Goal: Information Seeking & Learning: Learn about a topic

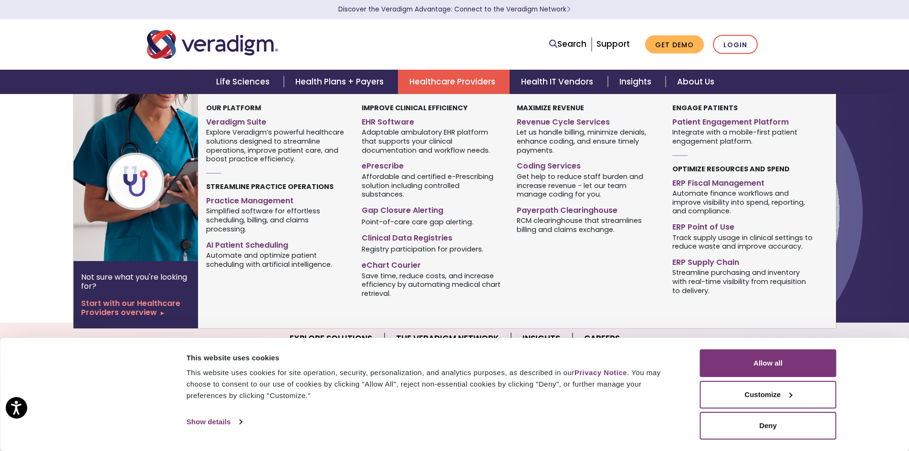
click at [453, 87] on link "Healthcare Providers" at bounding box center [454, 82] width 112 height 24
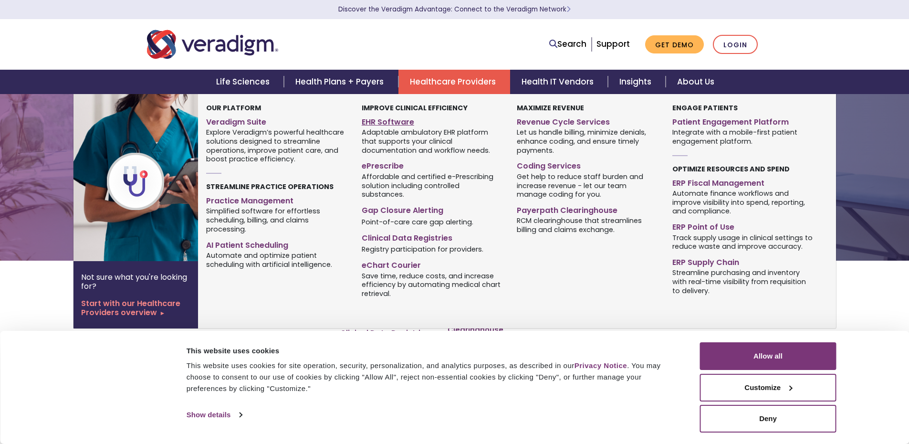
click at [405, 117] on link "EHR Software" at bounding box center [432, 121] width 141 height 14
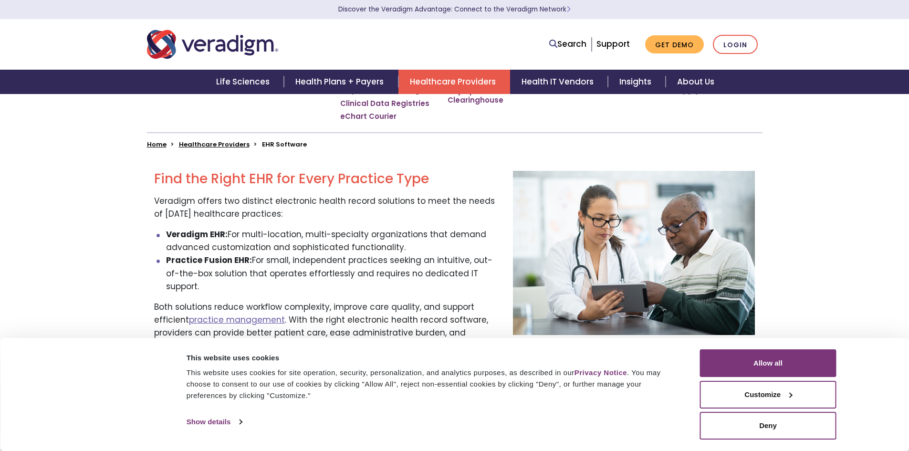
scroll to position [239, 0]
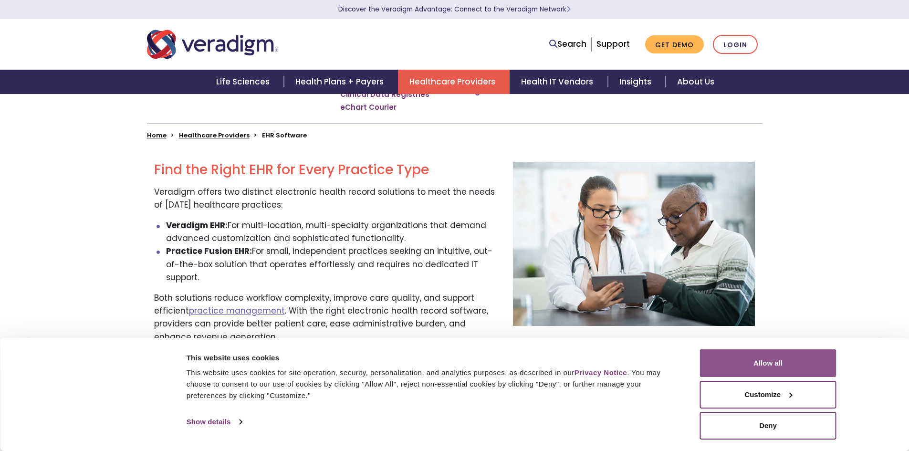
click at [755, 368] on button "Allow all" at bounding box center [768, 363] width 136 height 28
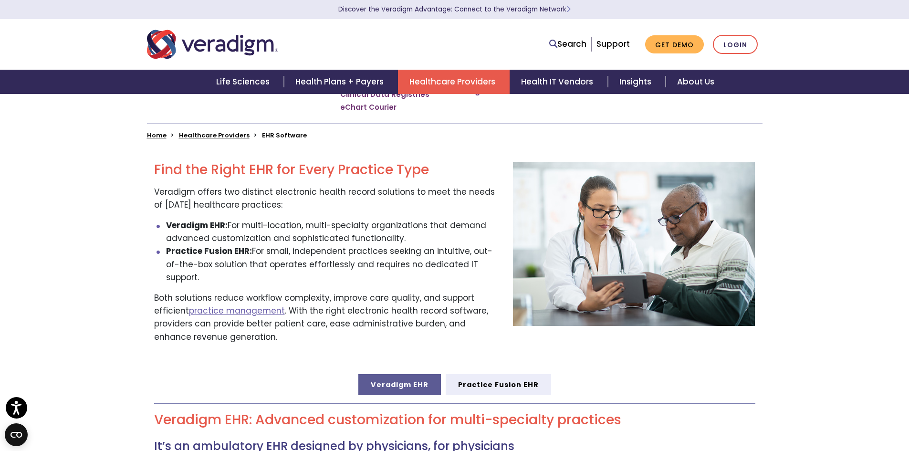
click at [201, 223] on strong "Veradigm EHR:" at bounding box center [197, 224] width 62 height 11
